Goal: Task Accomplishment & Management: Use online tool/utility

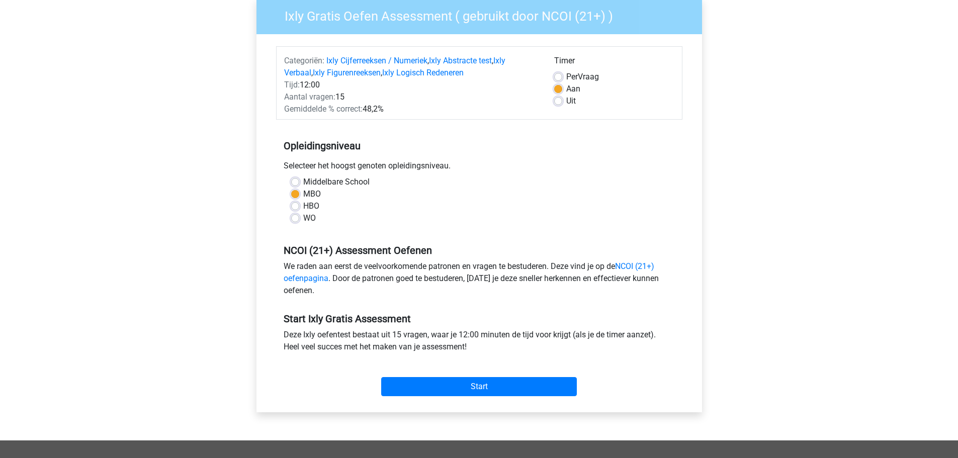
scroll to position [101, 0]
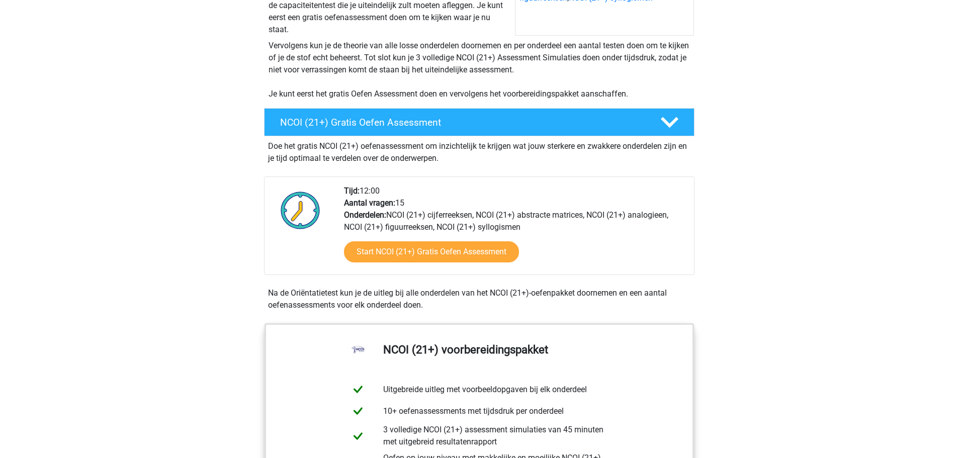
scroll to position [201, 0]
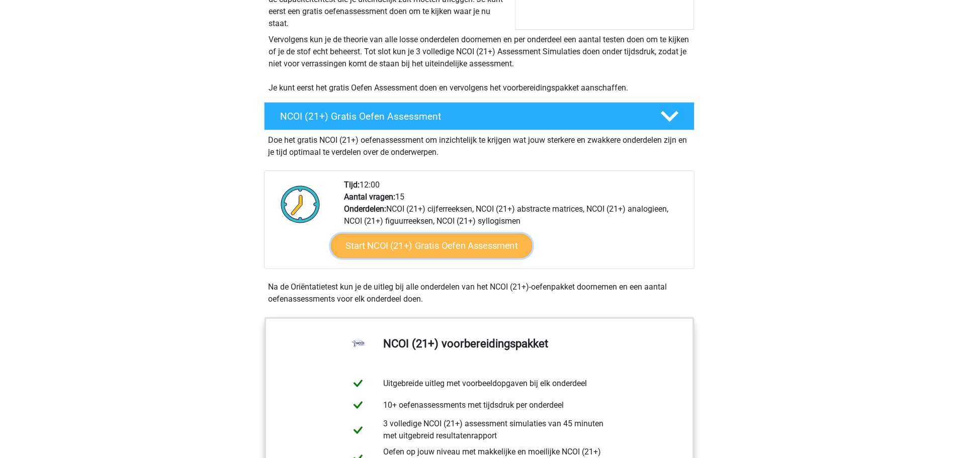
click at [428, 247] on link "Start NCOI (21+) Gratis Oefen Assessment" at bounding box center [430, 246] width 201 height 24
click at [661, 123] on icon at bounding box center [670, 117] width 18 height 18
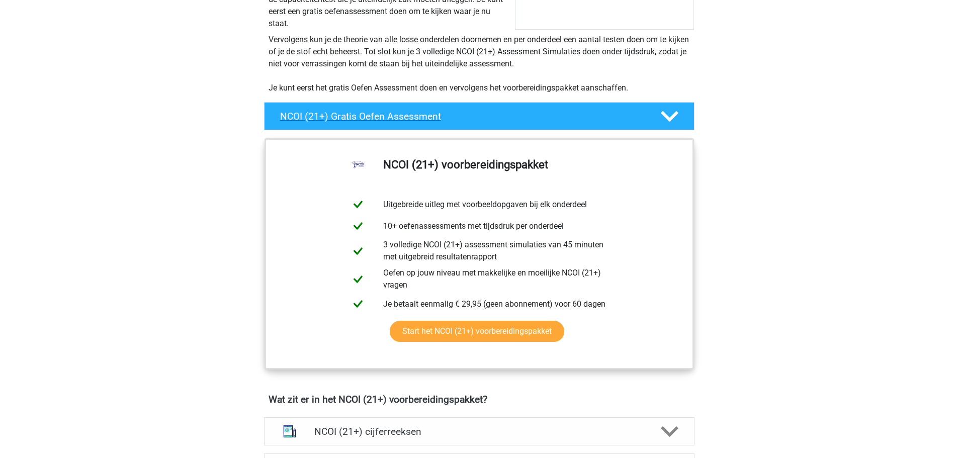
click at [661, 123] on icon at bounding box center [670, 117] width 18 height 18
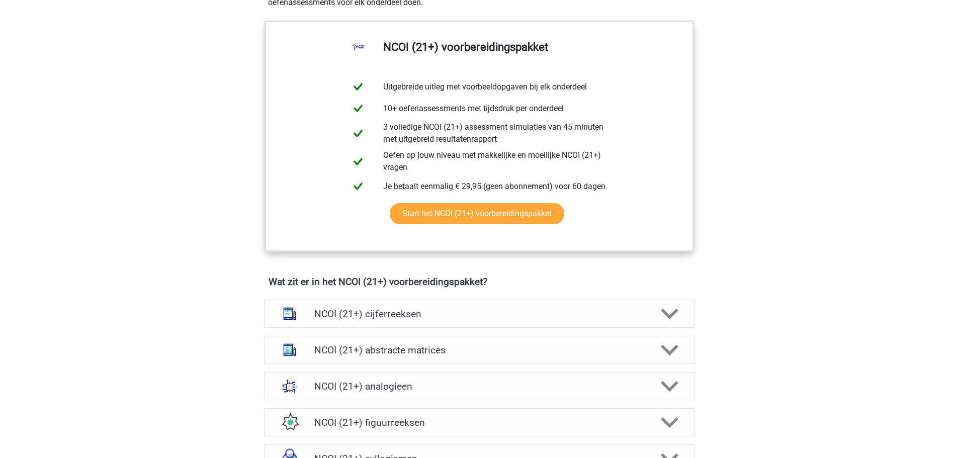
scroll to position [503, 0]
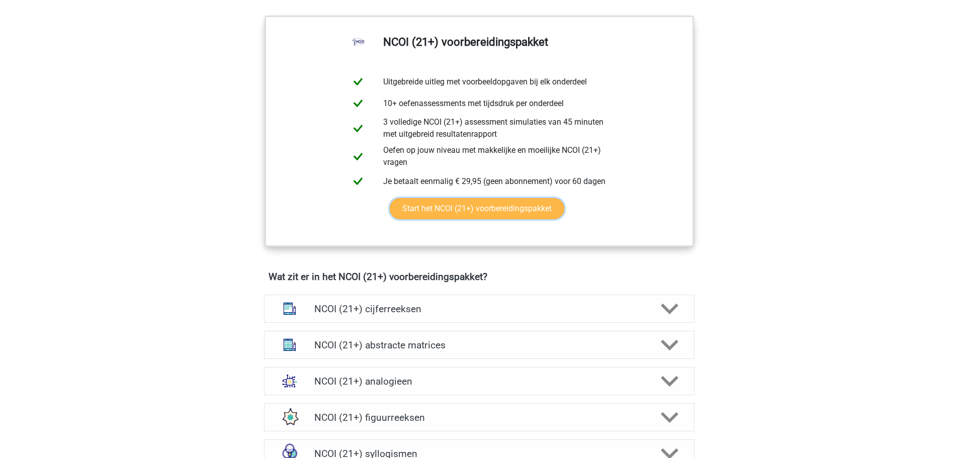
click at [445, 211] on link "Start het NCOI (21+) voorbereidingspakket" at bounding box center [477, 208] width 175 height 21
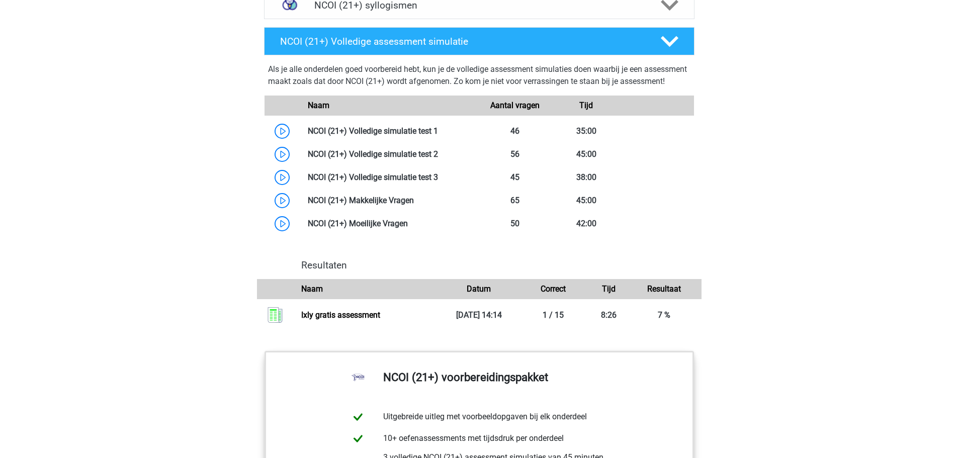
scroll to position [956, 0]
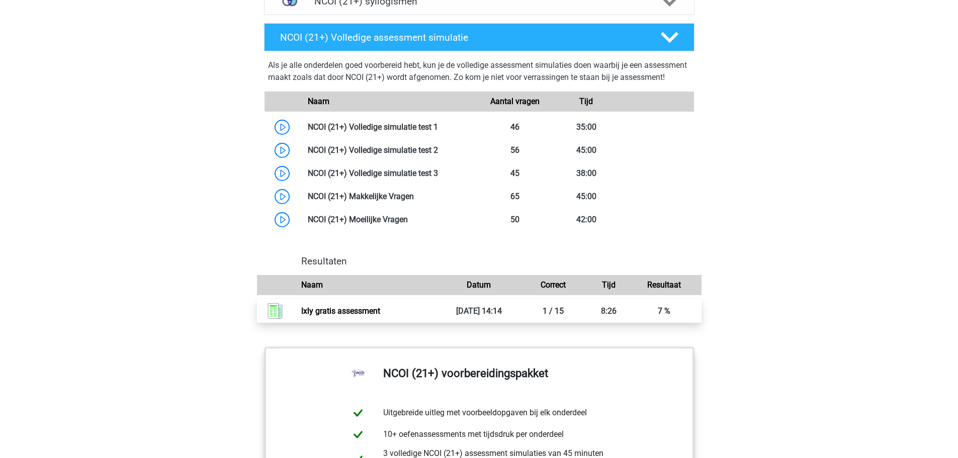
click at [318, 316] on link "Ixly gratis assessment" at bounding box center [340, 311] width 79 height 10
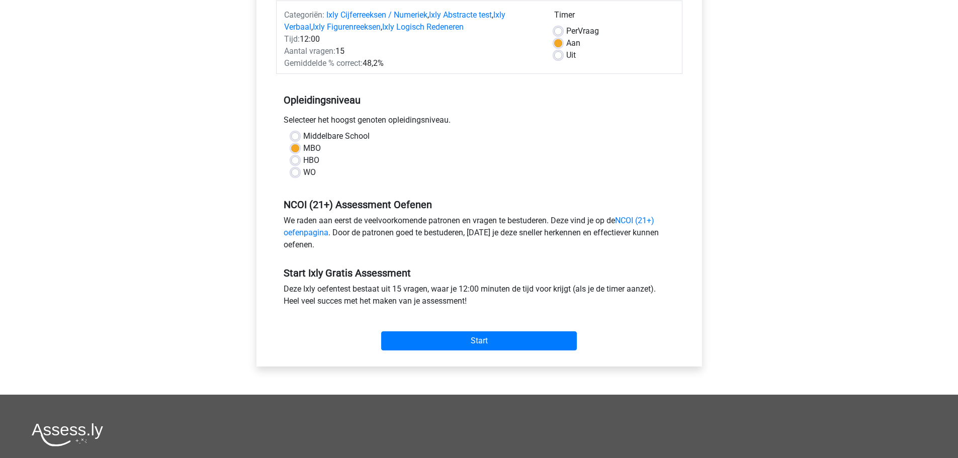
scroll to position [151, 0]
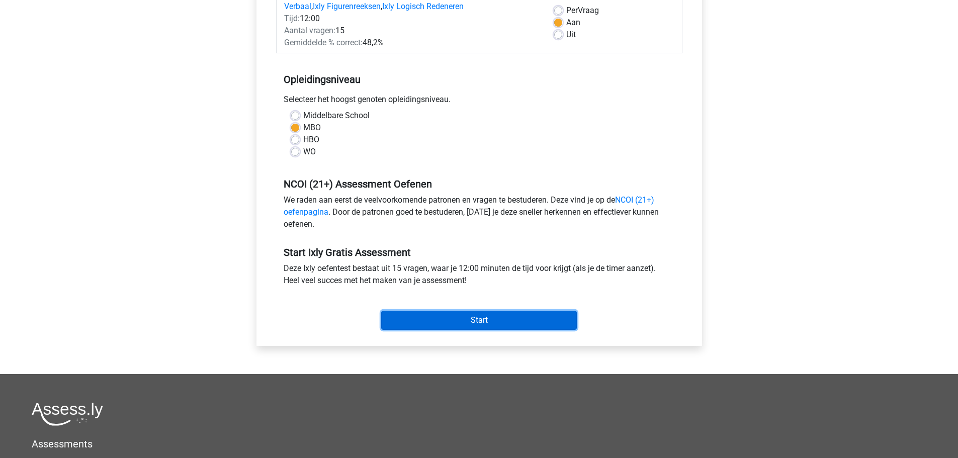
click at [476, 318] on input "Start" at bounding box center [479, 320] width 196 height 19
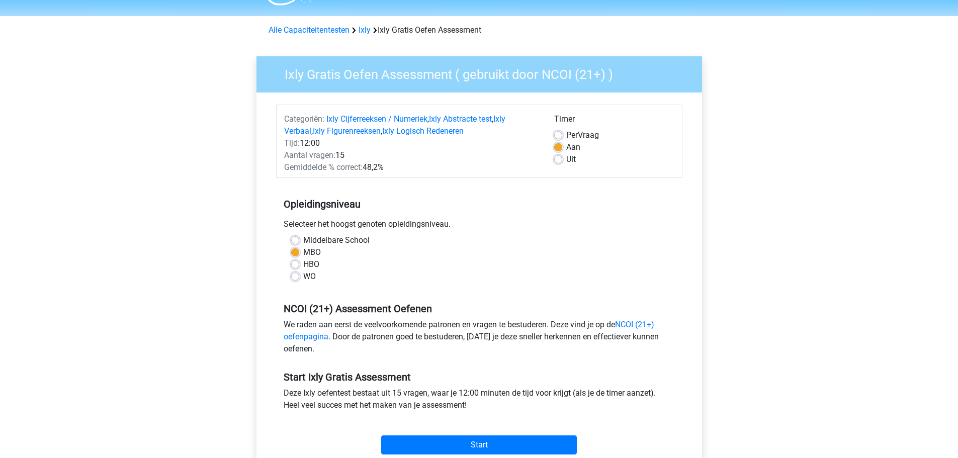
scroll to position [0, 0]
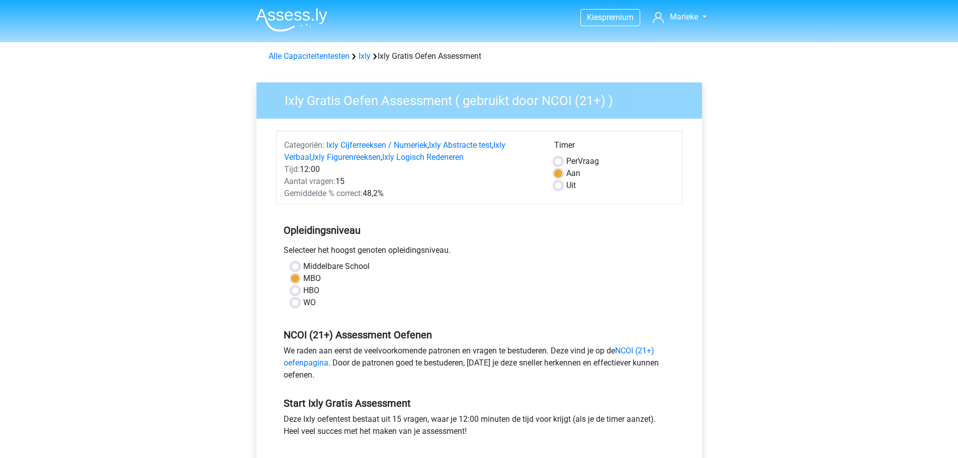
click at [303, 295] on label "HBO" at bounding box center [311, 291] width 16 height 12
click at [299, 295] on input "HBO" at bounding box center [295, 290] width 8 height 10
radio input "true"
click at [303, 278] on label "MBO" at bounding box center [312, 279] width 18 height 12
click at [298, 278] on input "MBO" at bounding box center [295, 278] width 8 height 10
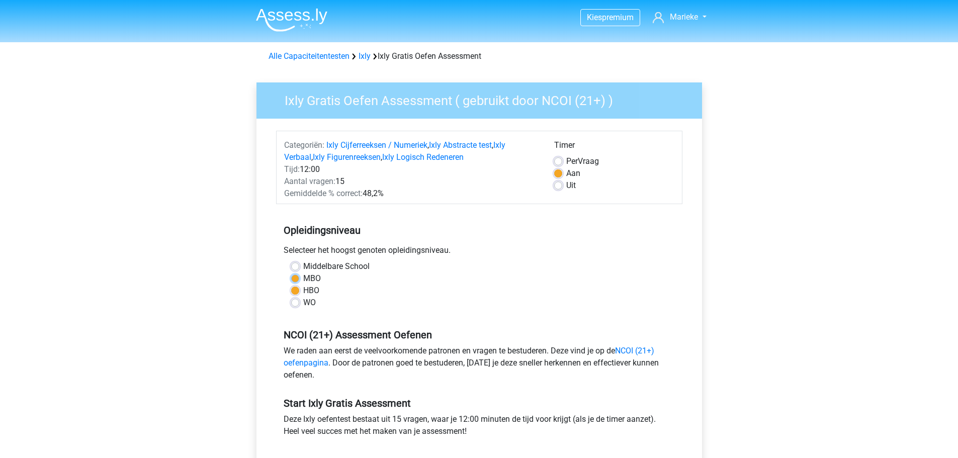
radio input "true"
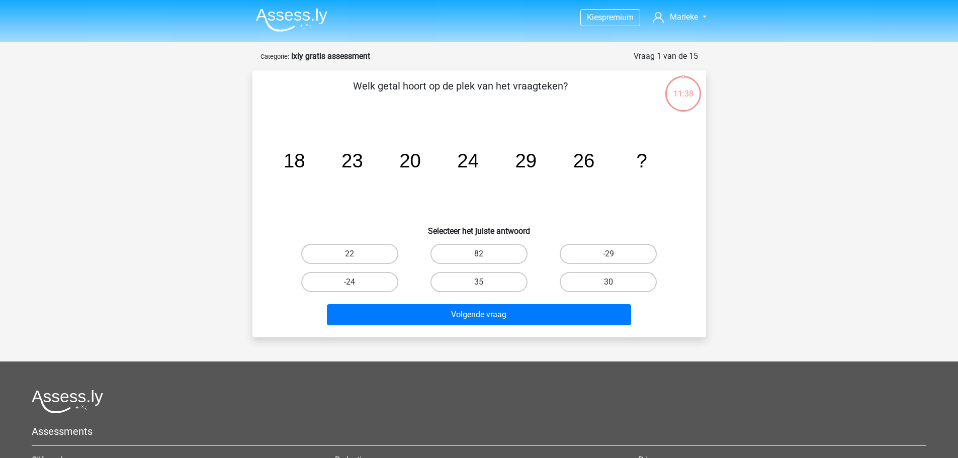
click at [350, 254] on input "22" at bounding box center [353, 257] width 7 height 7
radio input "true"
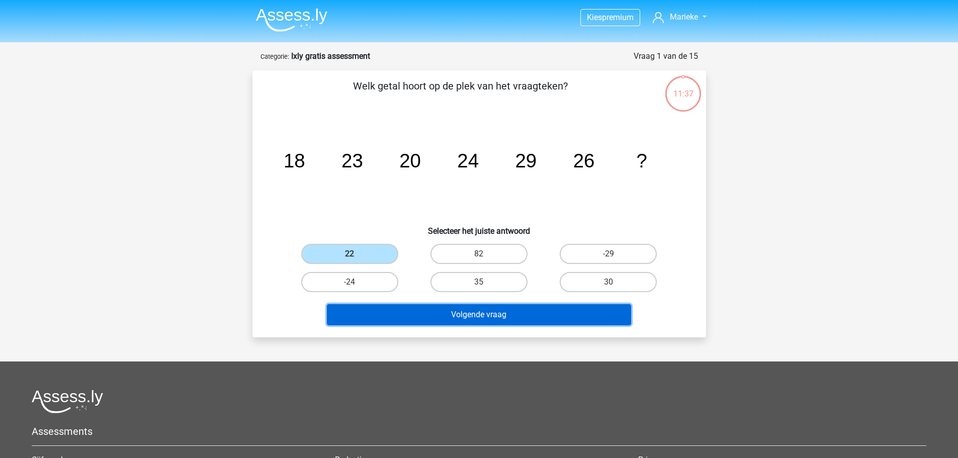
click at [485, 309] on button "Volgende vraag" at bounding box center [479, 314] width 304 height 21
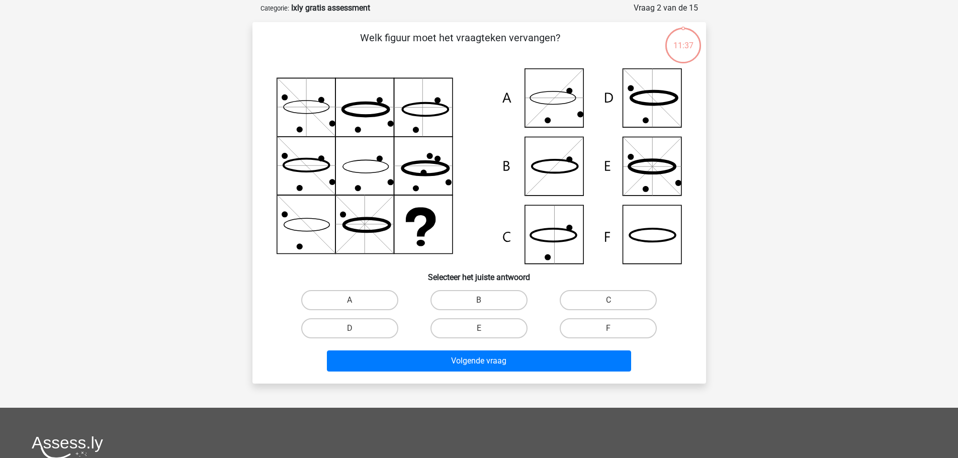
scroll to position [50, 0]
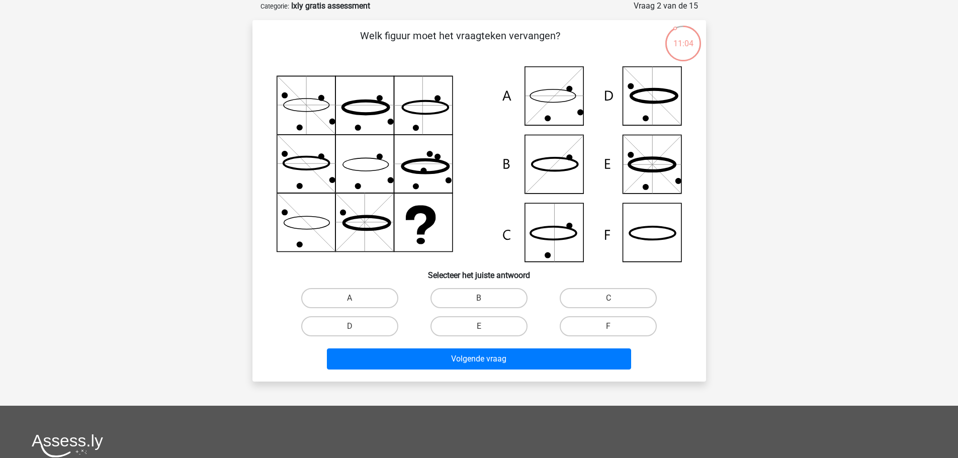
click at [637, 228] on icon at bounding box center [653, 233] width 46 height 13
click at [599, 324] on label "F" at bounding box center [608, 326] width 97 height 20
click at [609, 326] on input "F" at bounding box center [612, 329] width 7 height 7
radio input "true"
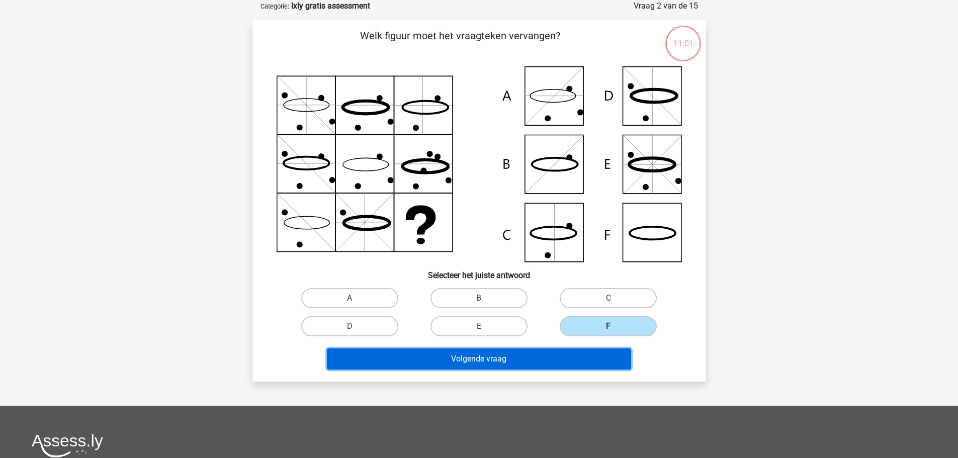
click at [492, 361] on button "Volgende vraag" at bounding box center [479, 359] width 304 height 21
